Goal: Information Seeking & Learning: Learn about a topic

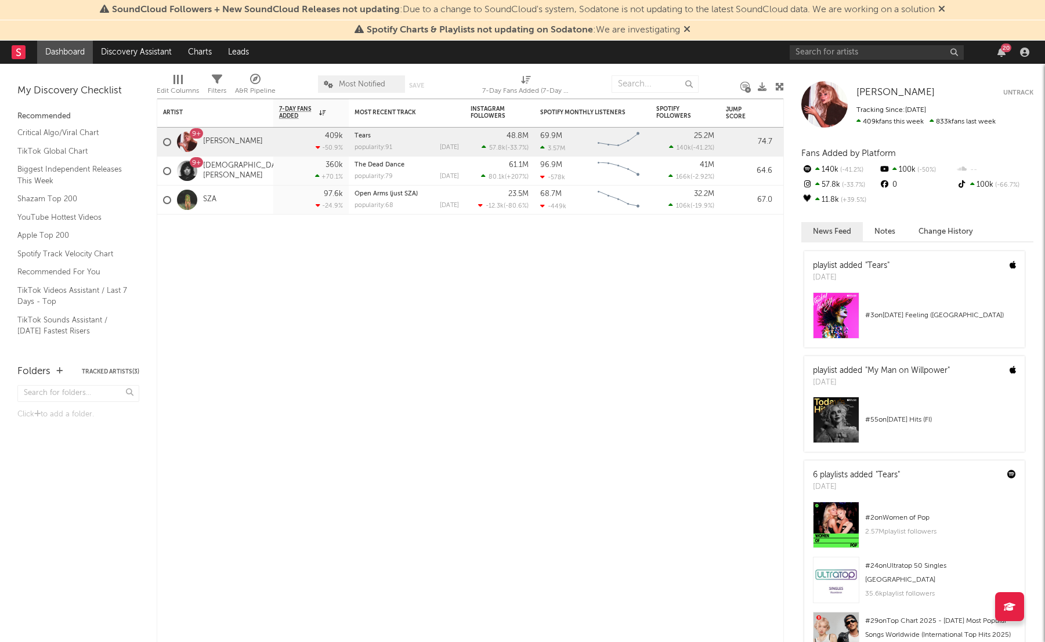
click at [23, 51] on rect at bounding box center [19, 52] width 14 height 14
click at [848, 53] on input "text" at bounding box center [877, 52] width 174 height 15
click at [684, 30] on icon at bounding box center [686, 28] width 7 height 9
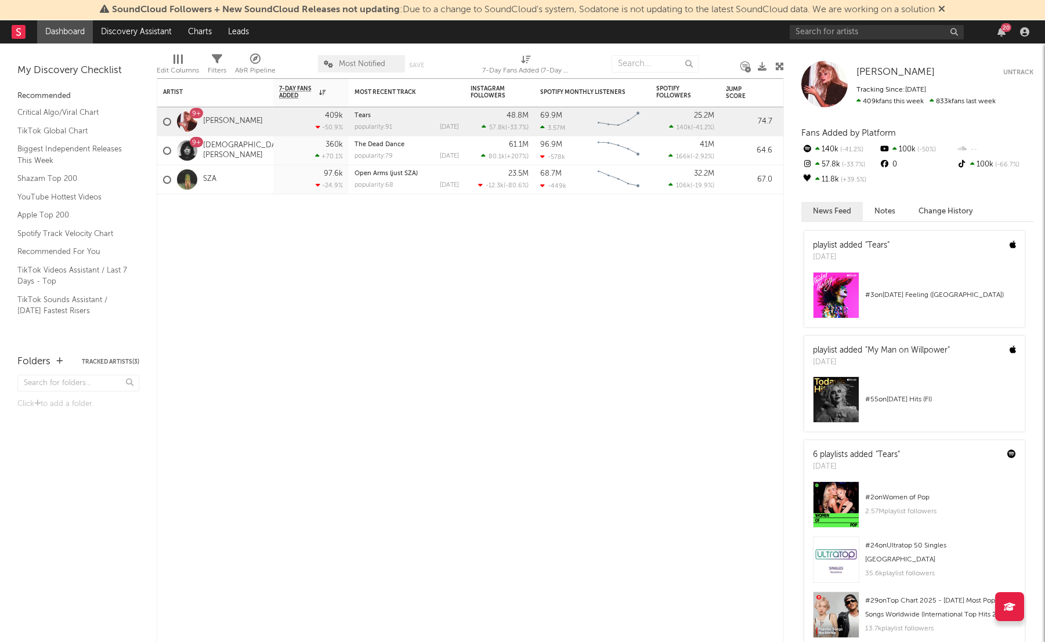
click at [951, 12] on div "SoundCloud Followers + New SoundCloud Releases not updating : Due to a change t…" at bounding box center [522, 10] width 1045 height 20
click at [945, 9] on icon at bounding box center [941, 8] width 7 height 9
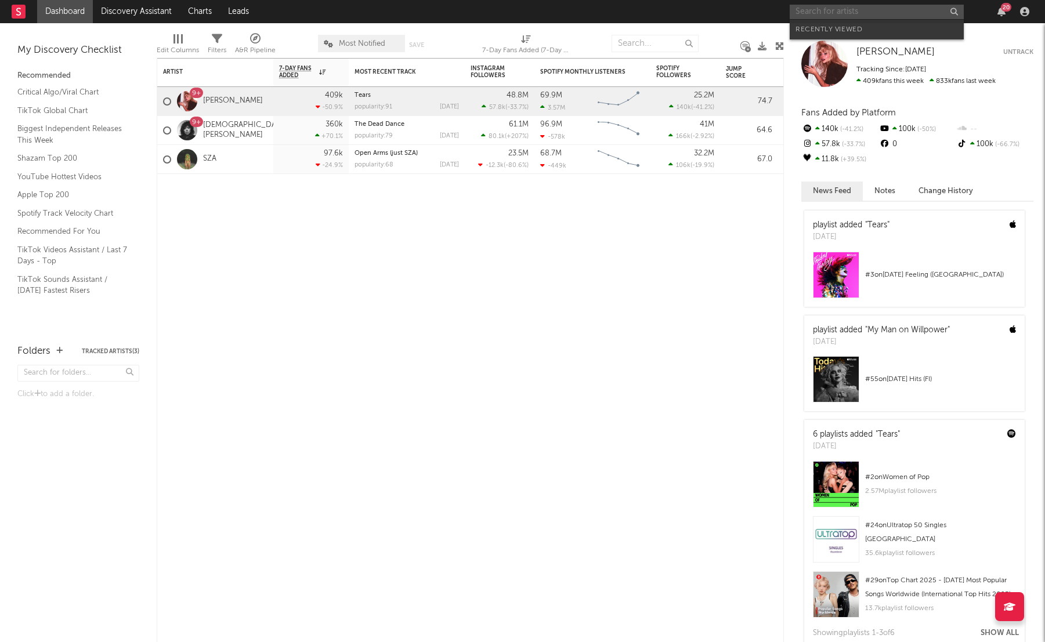
click at [883, 10] on input "text" at bounding box center [877, 12] width 174 height 15
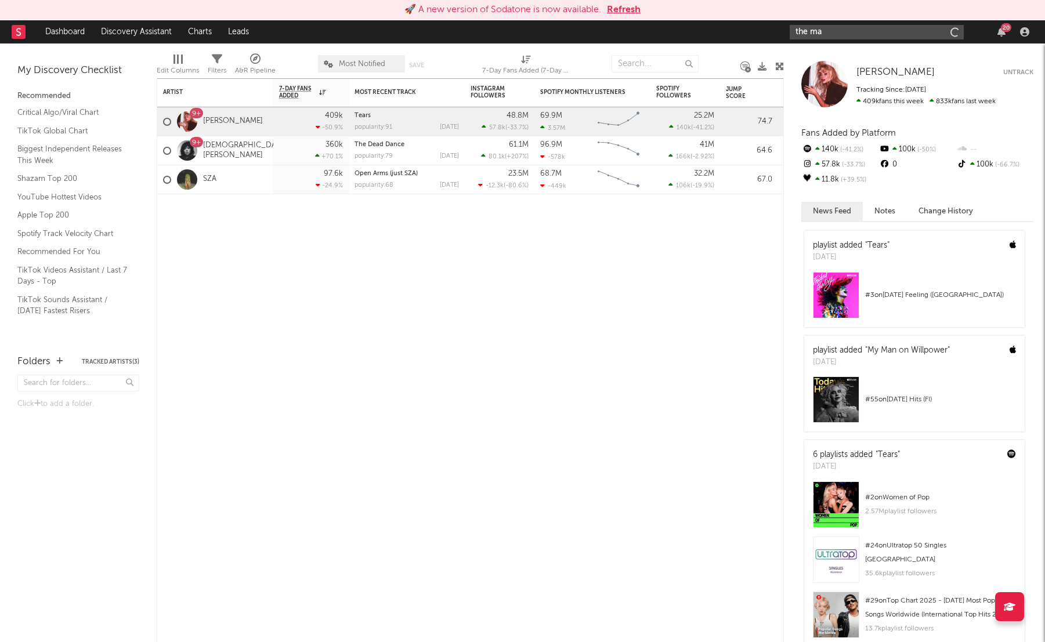
type input "the mar"
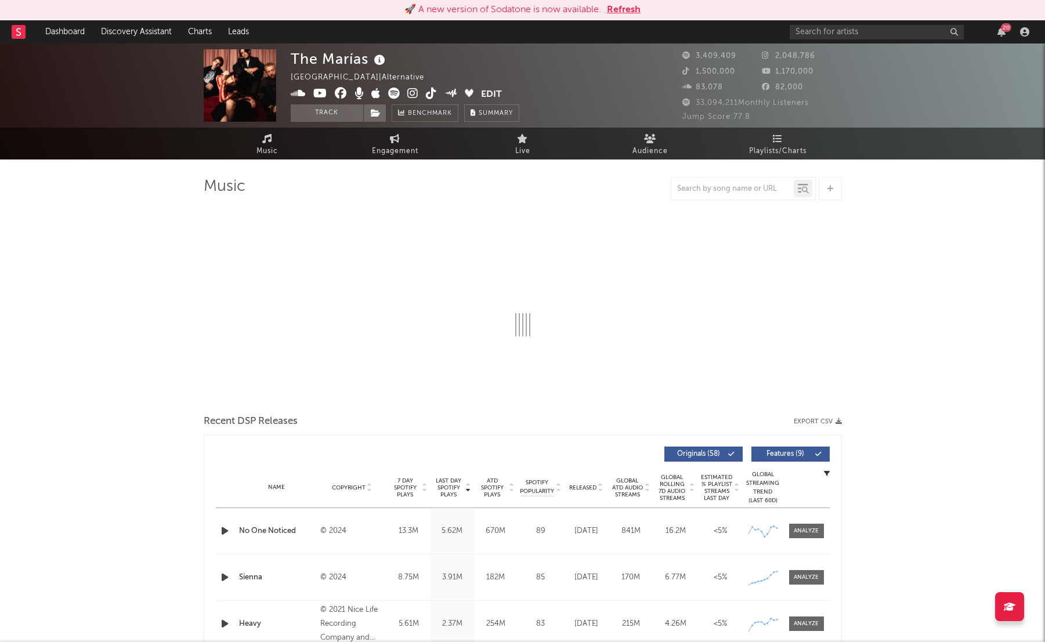
select select "6m"
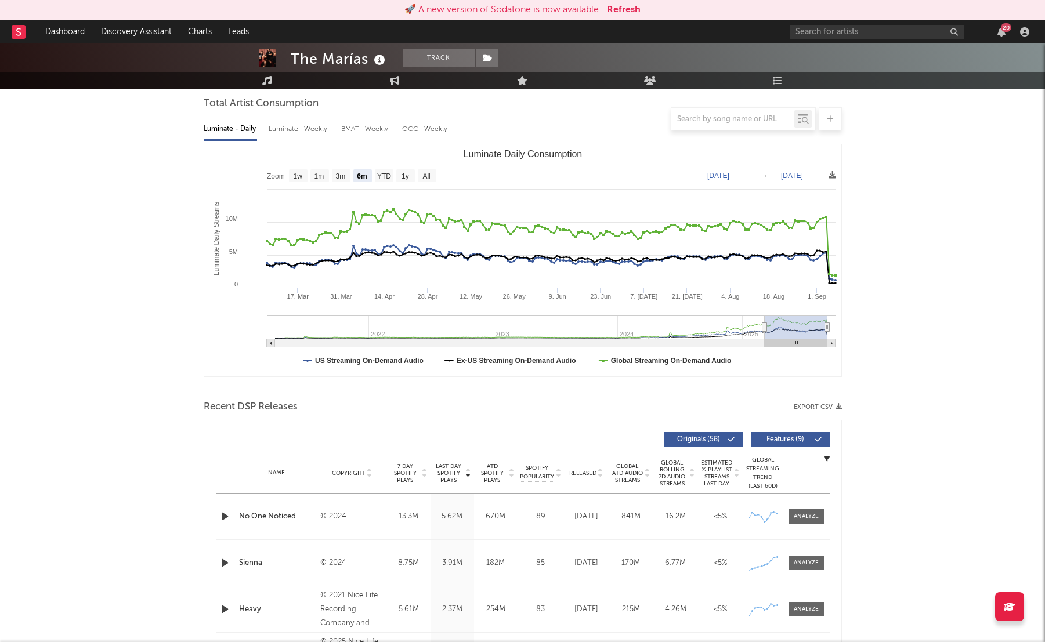
scroll to position [104, 0]
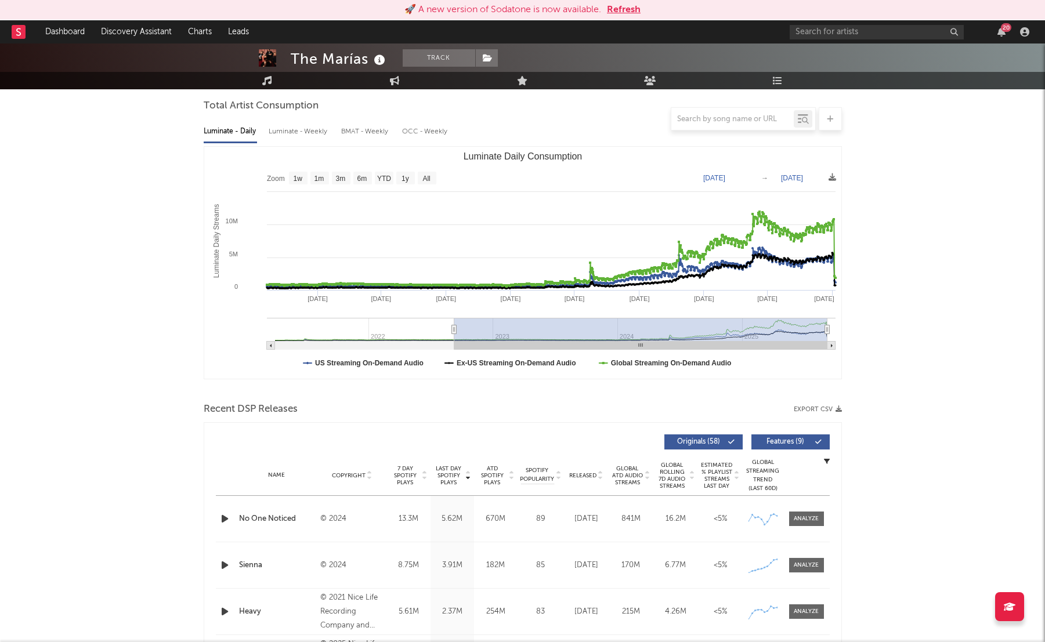
drag, startPoint x: 766, startPoint y: 332, endPoint x: 453, endPoint y: 308, distance: 313.6
click at [453, 308] on icon "Created with Highcharts 10.3.3 Luminate Daily Streams Luminate Daily Consumptio…" at bounding box center [522, 263] width 637 height 232
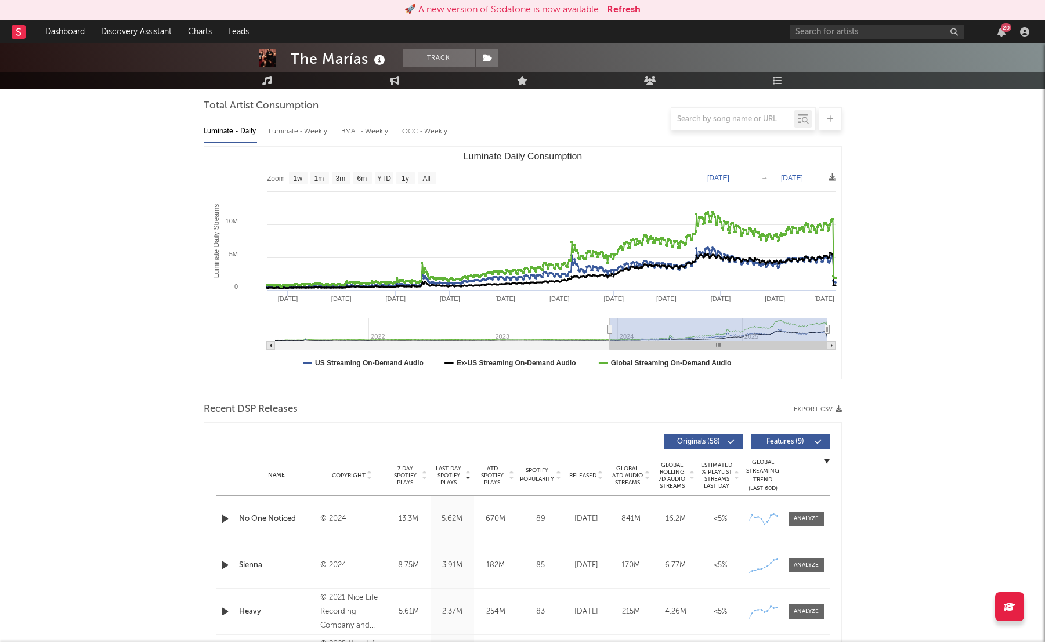
drag, startPoint x: 454, startPoint y: 332, endPoint x: 611, endPoint y: 321, distance: 157.0
click at [610, 321] on g "Luminate Daily Consumption" at bounding box center [551, 334] width 569 height 32
type input "[DATE]"
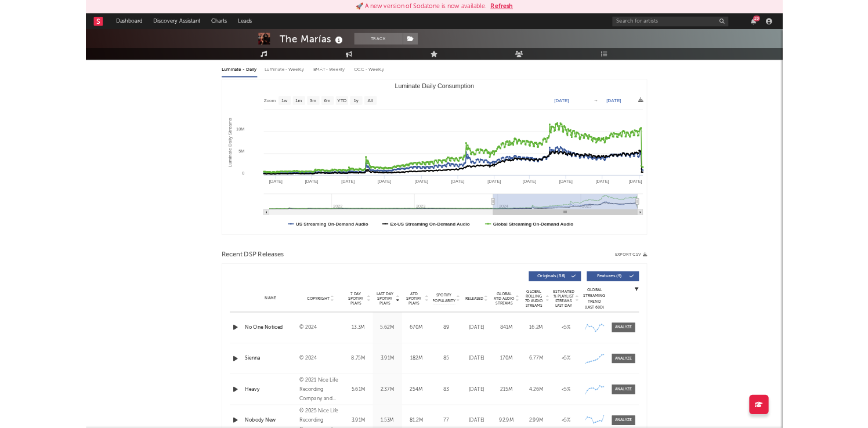
scroll to position [0, 0]
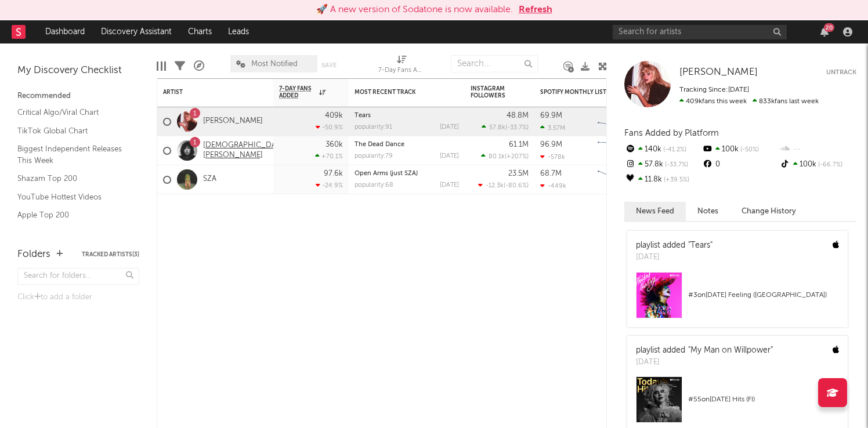
click at [223, 149] on link "[DEMOGRAPHIC_DATA][PERSON_NAME]" at bounding box center [245, 151] width 85 height 20
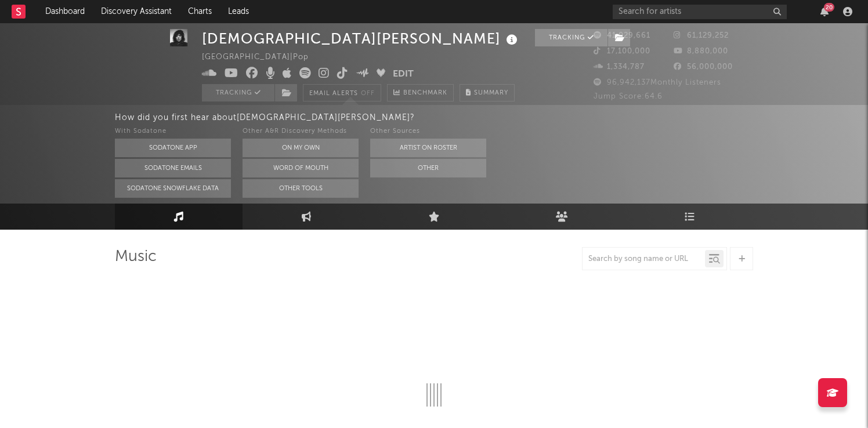
select select "6m"
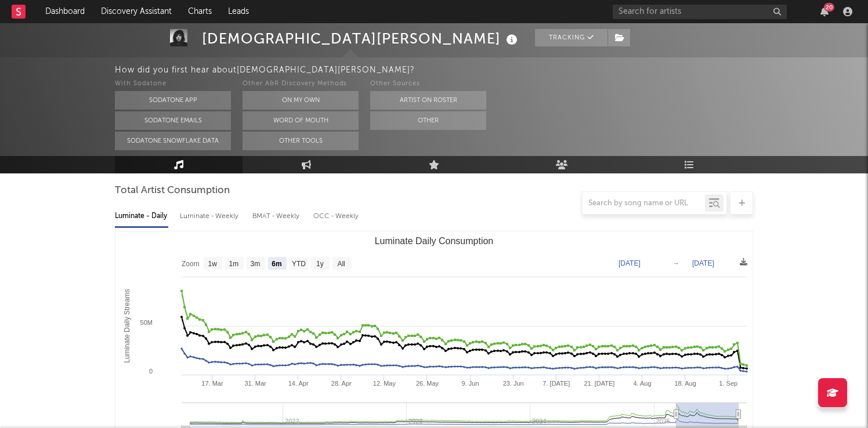
scroll to position [146, 0]
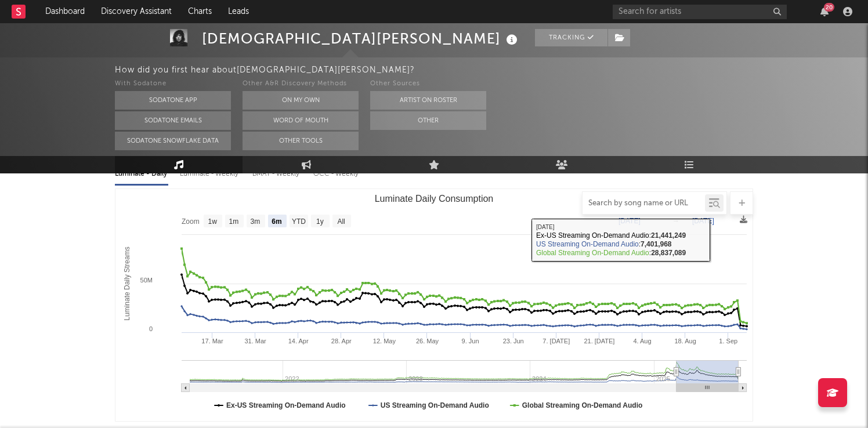
click at [668, 201] on input "text" at bounding box center [643, 203] width 122 height 9
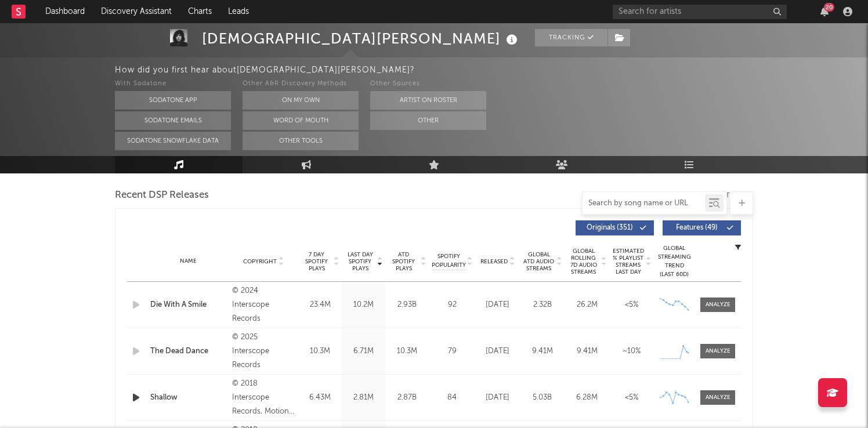
scroll to position [403, 0]
click at [722, 307] on div at bounding box center [717, 304] width 25 height 9
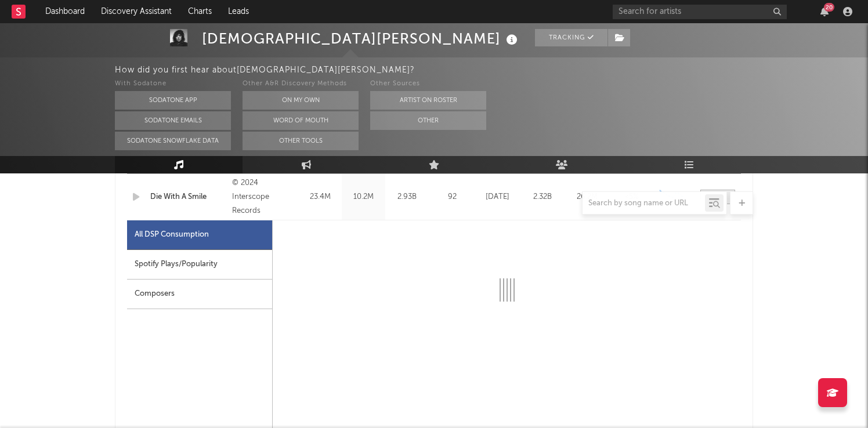
select select "6m"
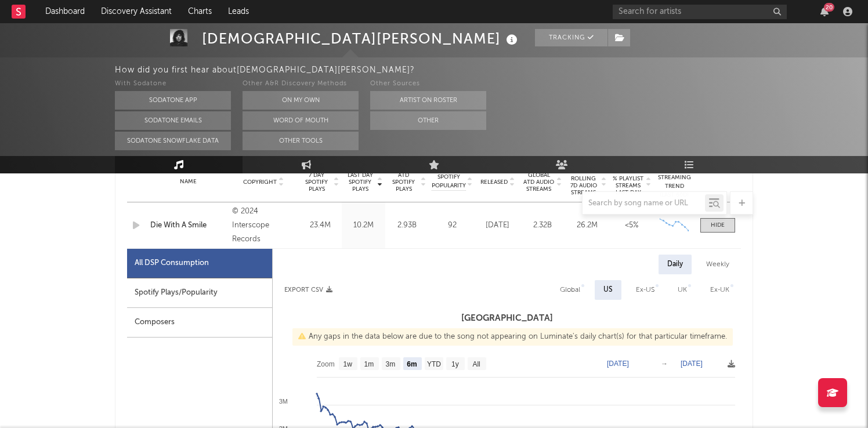
scroll to position [474, 0]
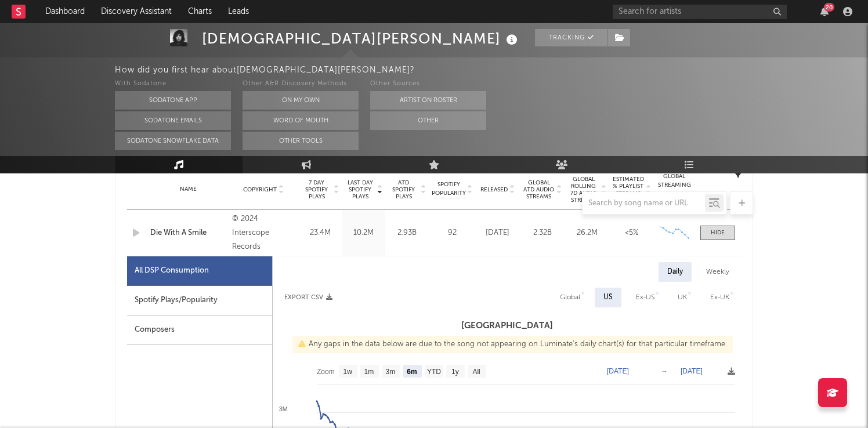
click at [215, 304] on div "Spotify Plays/Popularity" at bounding box center [199, 301] width 145 height 30
select select "6m"
select select "1w"
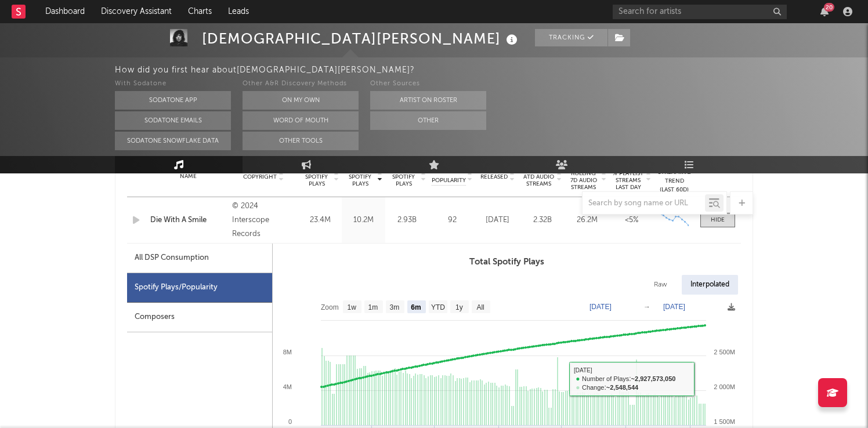
scroll to position [481, 0]
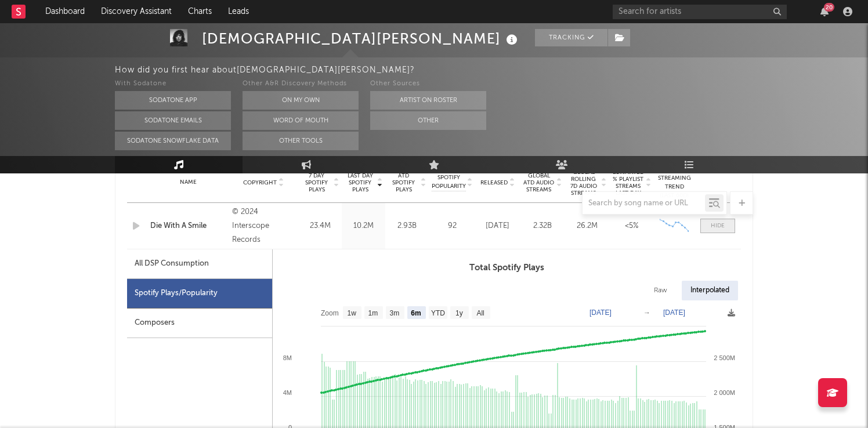
click at [724, 225] on span at bounding box center [717, 226] width 35 height 15
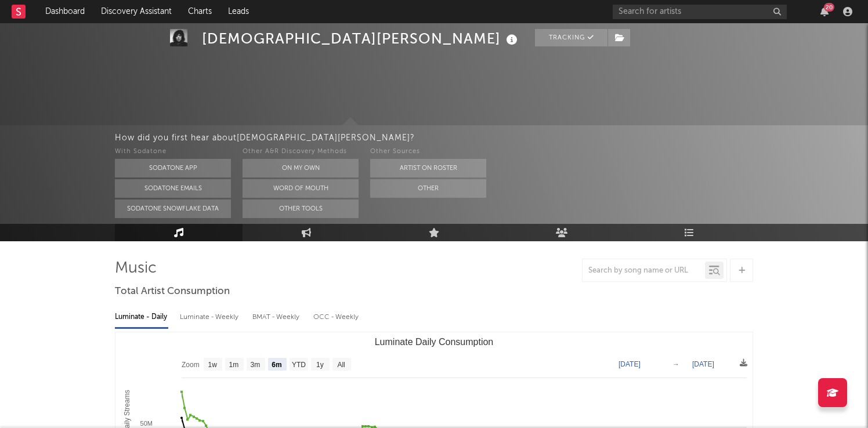
scroll to position [0, 0]
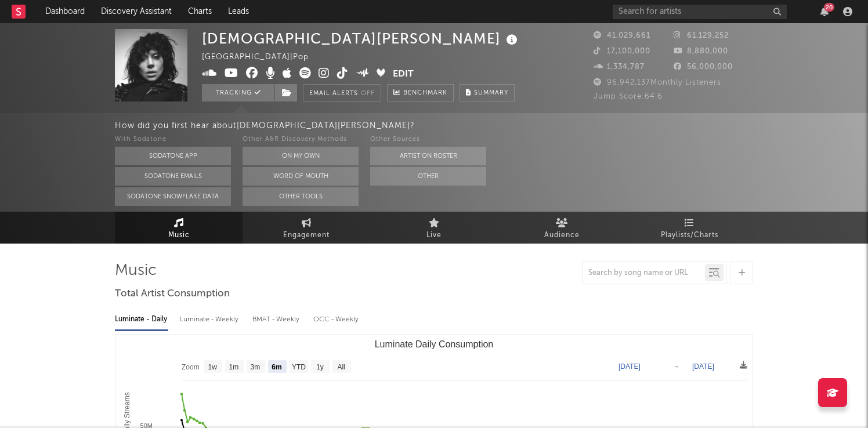
click at [16, 16] on rect at bounding box center [19, 12] width 14 height 14
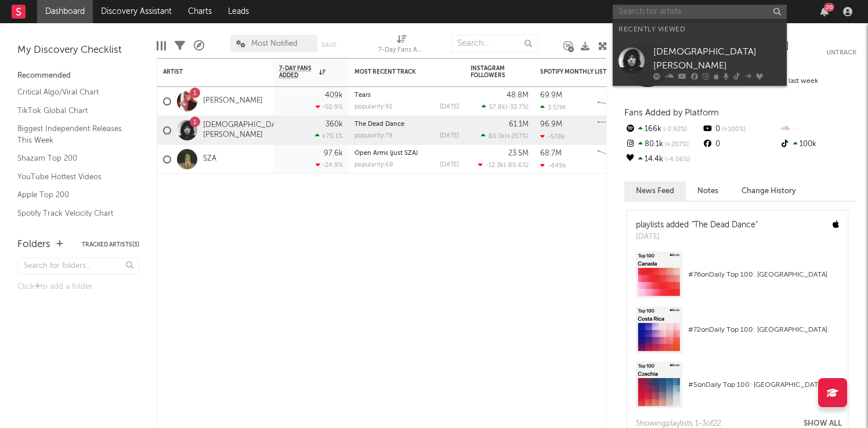
click at [682, 12] on input "text" at bounding box center [700, 12] width 174 height 15
